Goal: Find specific fact: Find specific fact

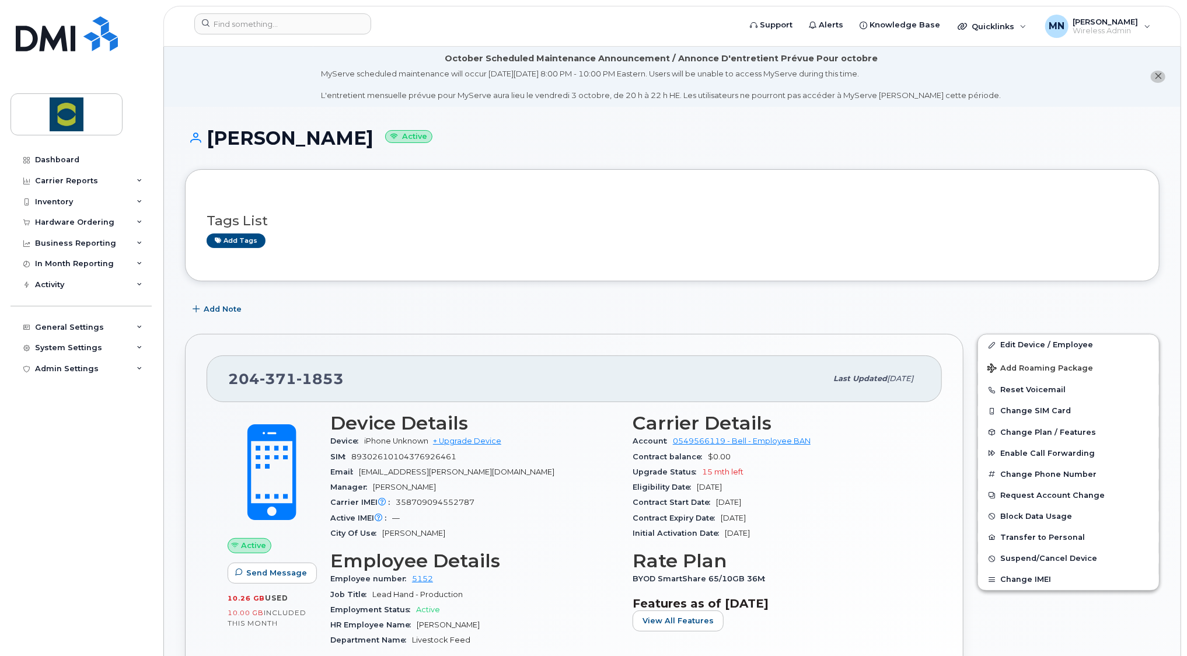
click at [303, 372] on span "1853" at bounding box center [319, 379] width 47 height 18
copy span "[PHONE_NUMBER]"
click at [285, 141] on h1 "[PERSON_NAME] Active" at bounding box center [672, 138] width 974 height 20
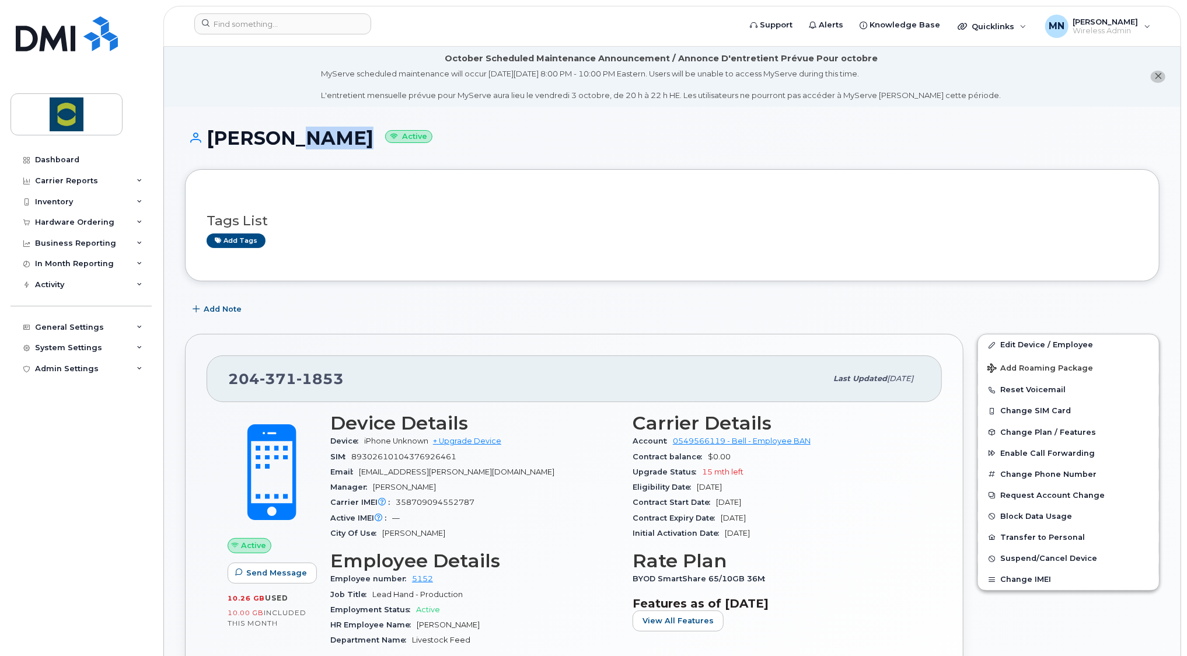
click at [285, 141] on h1 "[PERSON_NAME] Active" at bounding box center [672, 138] width 974 height 20
copy h1 "[PERSON_NAME]"
